Goal: Task Accomplishment & Management: Manage account settings

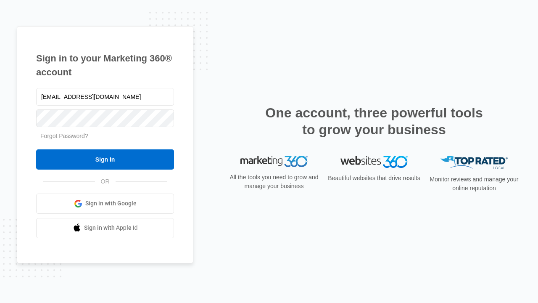
type input "dankie614@gmail.com"
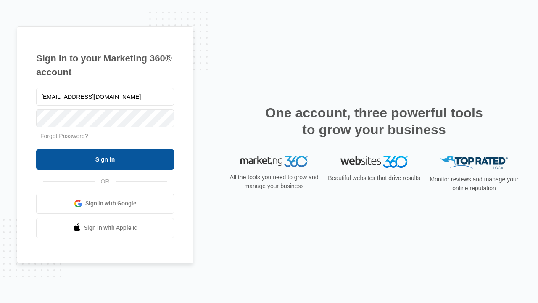
click at [105, 159] on input "Sign In" at bounding box center [105, 159] width 138 height 20
